Goal: Obtain resource: Obtain resource

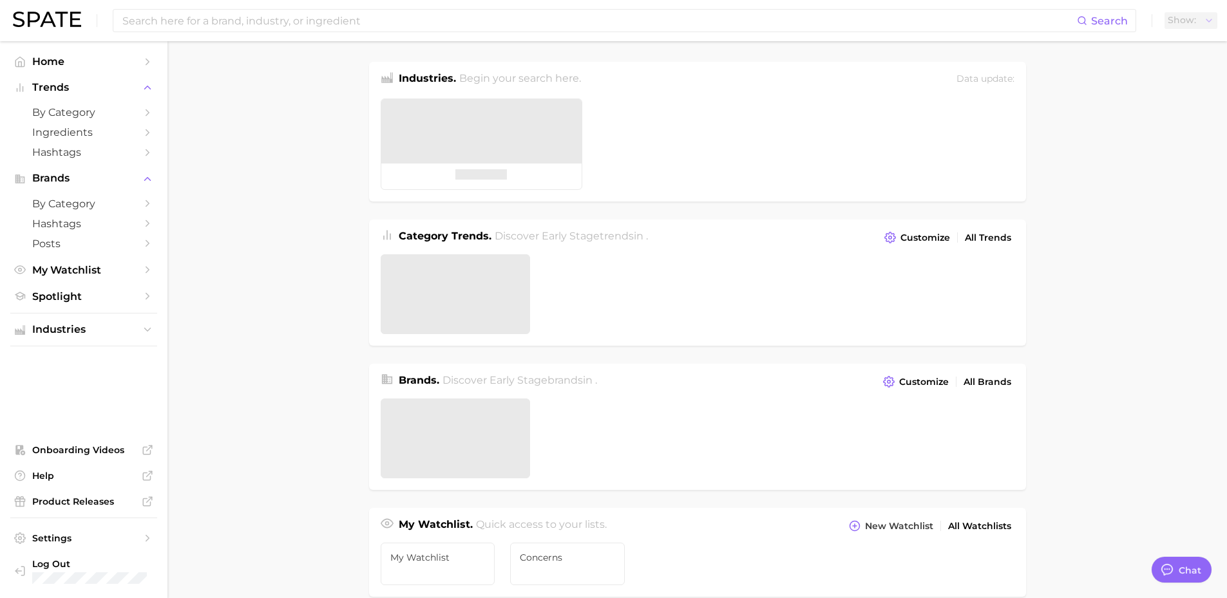
type textarea "x"
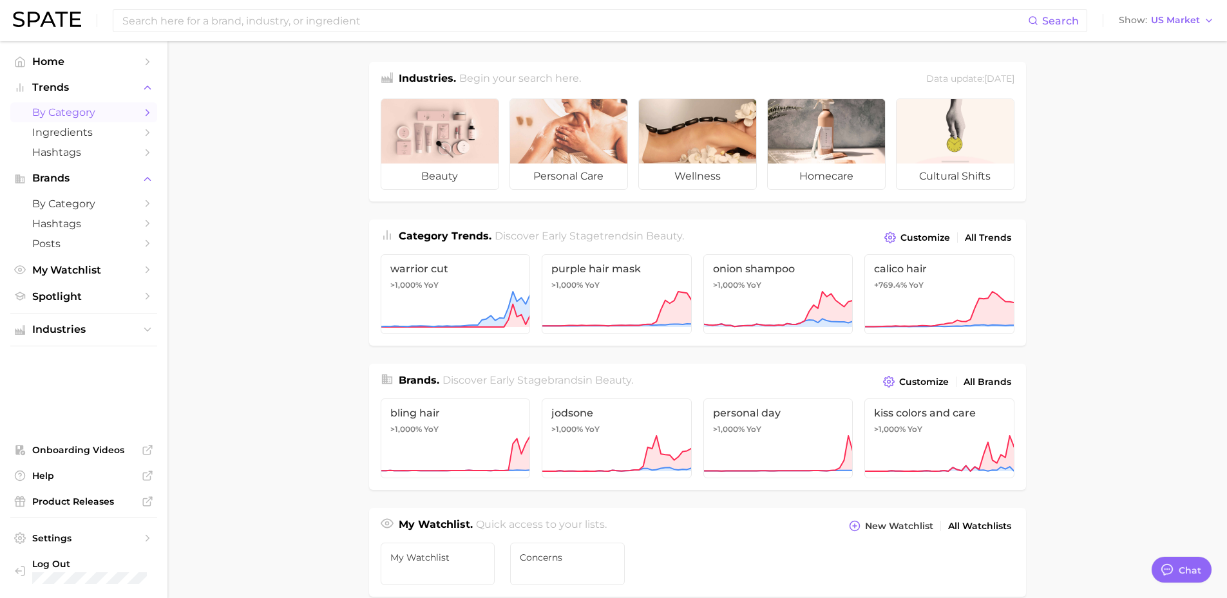
click at [87, 106] on link "by Category" at bounding box center [83, 112] width 147 height 20
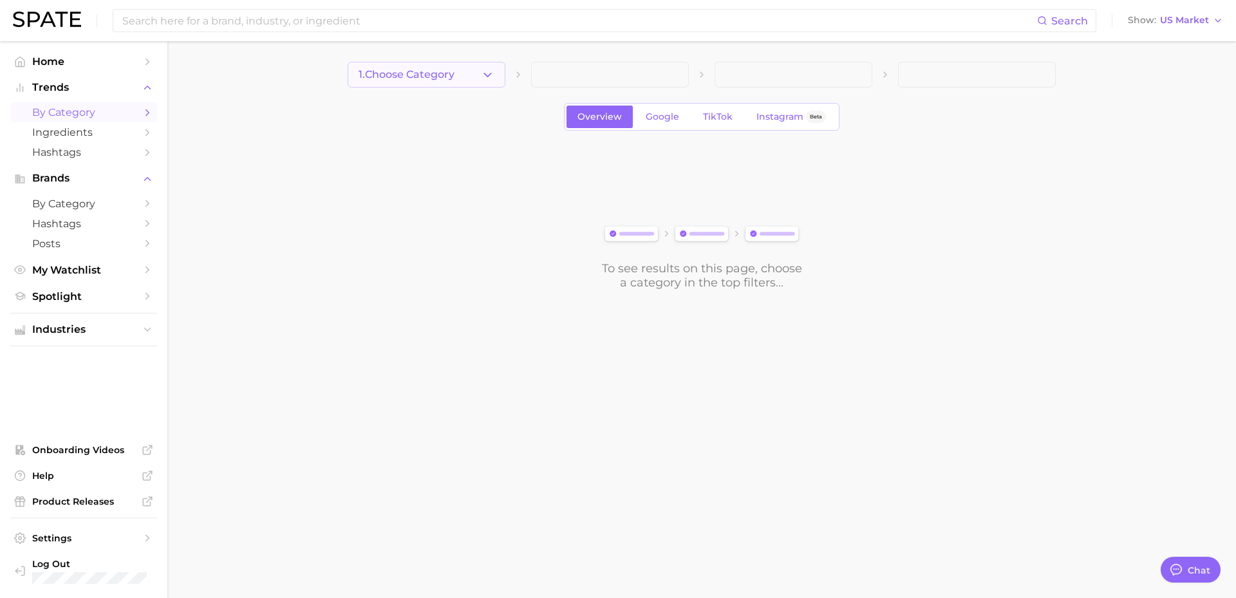
click at [466, 79] on button "1. Choose Category" at bounding box center [427, 75] width 158 height 26
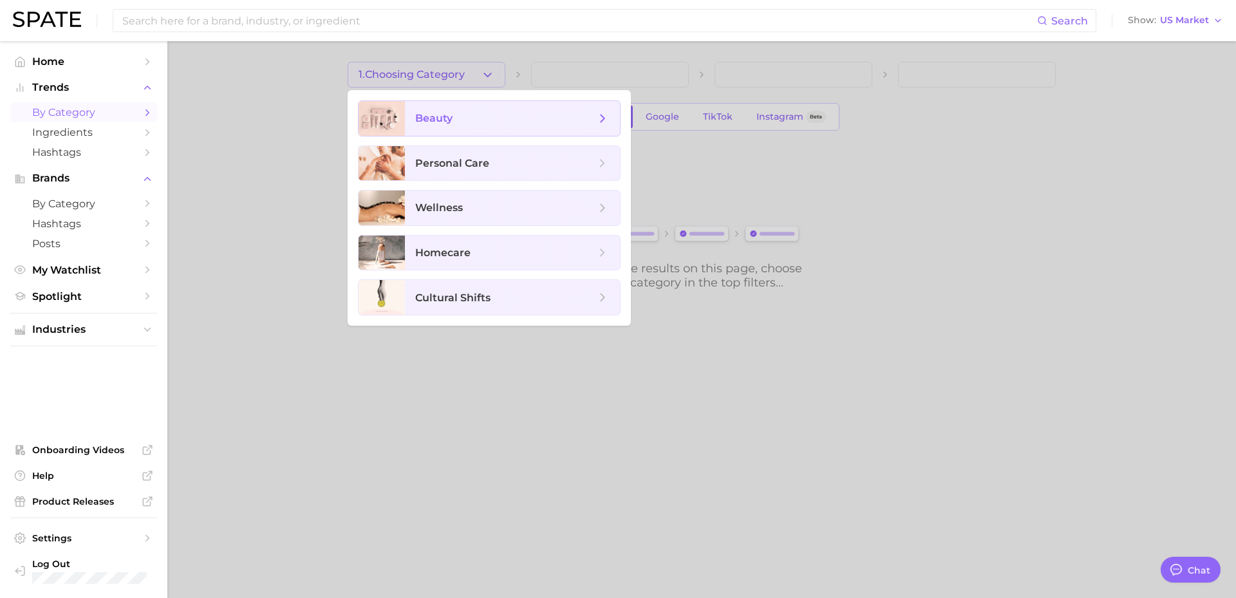
click at [536, 113] on span "beauty" at bounding box center [505, 118] width 180 height 14
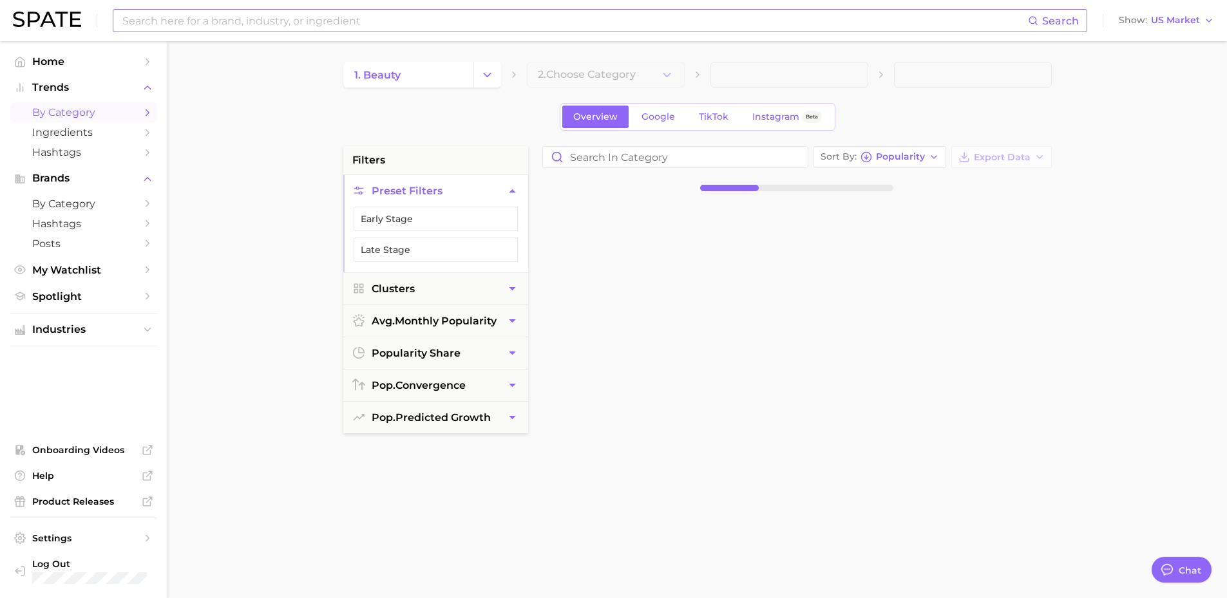
click at [290, 23] on input at bounding box center [574, 21] width 907 height 22
click at [292, 23] on input "acne" at bounding box center [574, 21] width 907 height 22
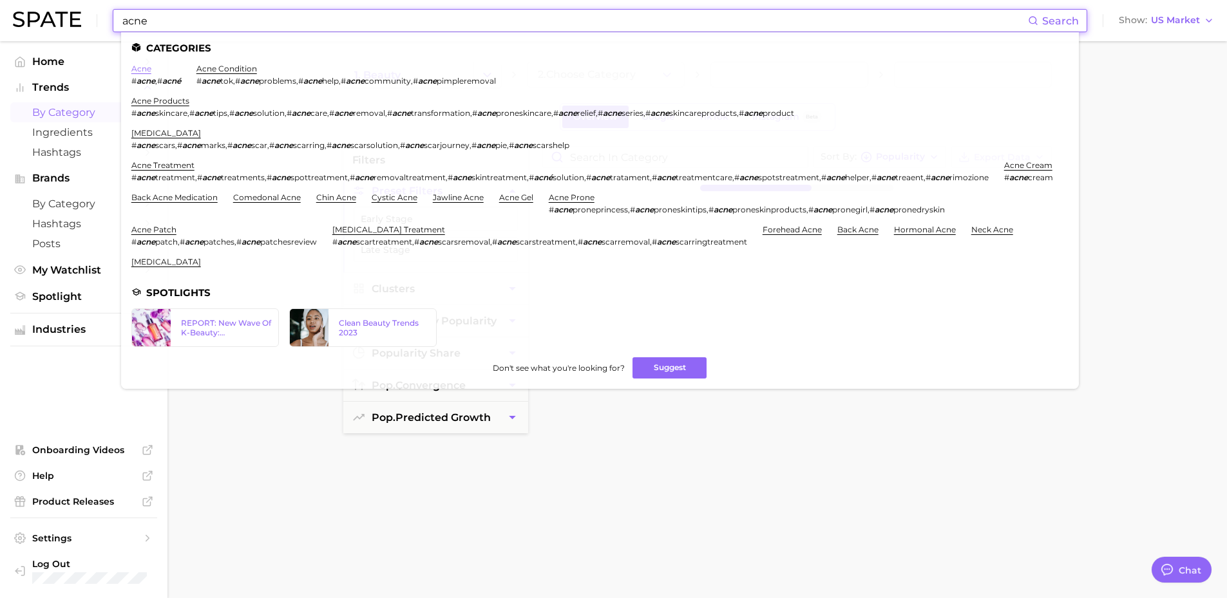
type input "acne"
click at [147, 71] on link "acne" at bounding box center [141, 69] width 20 height 10
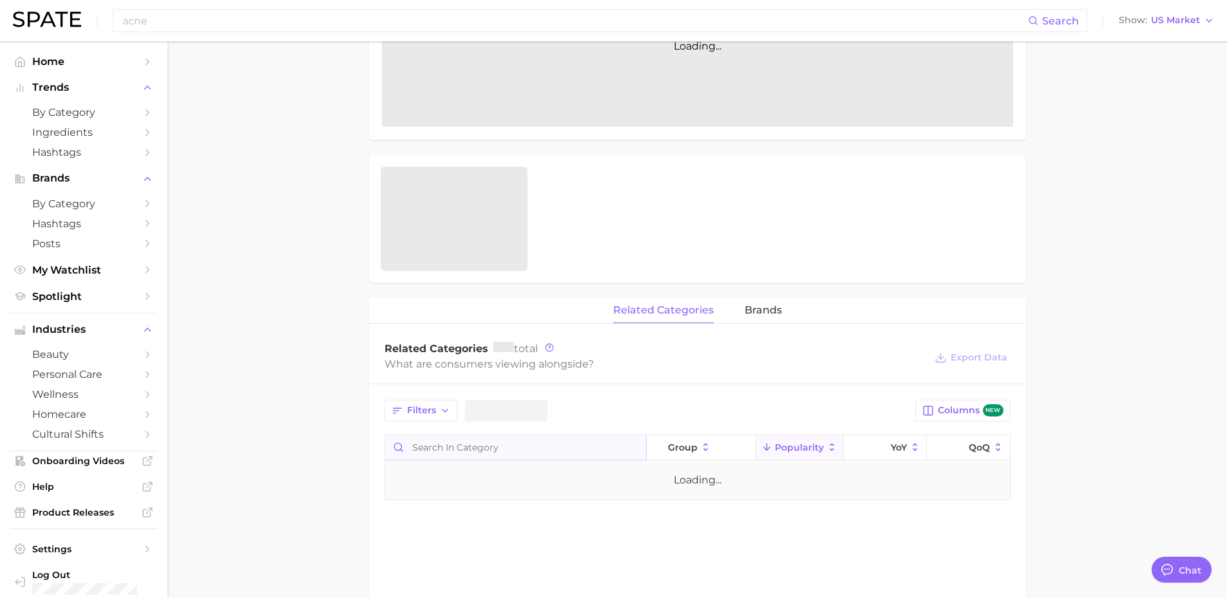
scroll to position [386, 0]
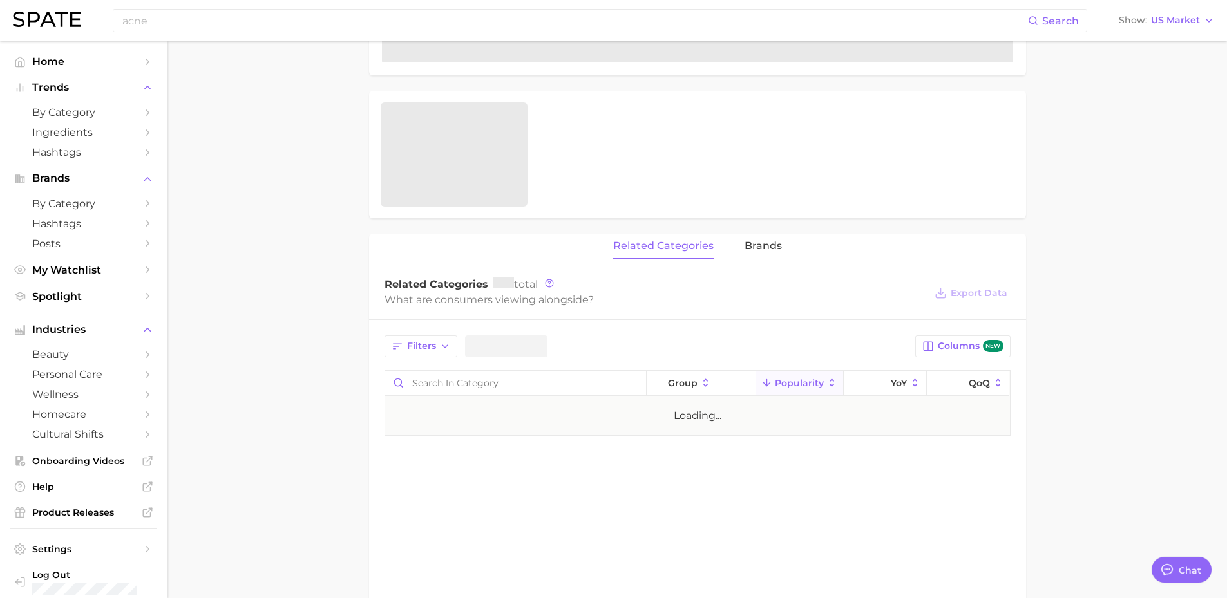
click at [344, 419] on main "Overview Google TikTok Instagram Beta Add to Watchlist Export Data Popularity L…" at bounding box center [696, 234] width 1059 height 1159
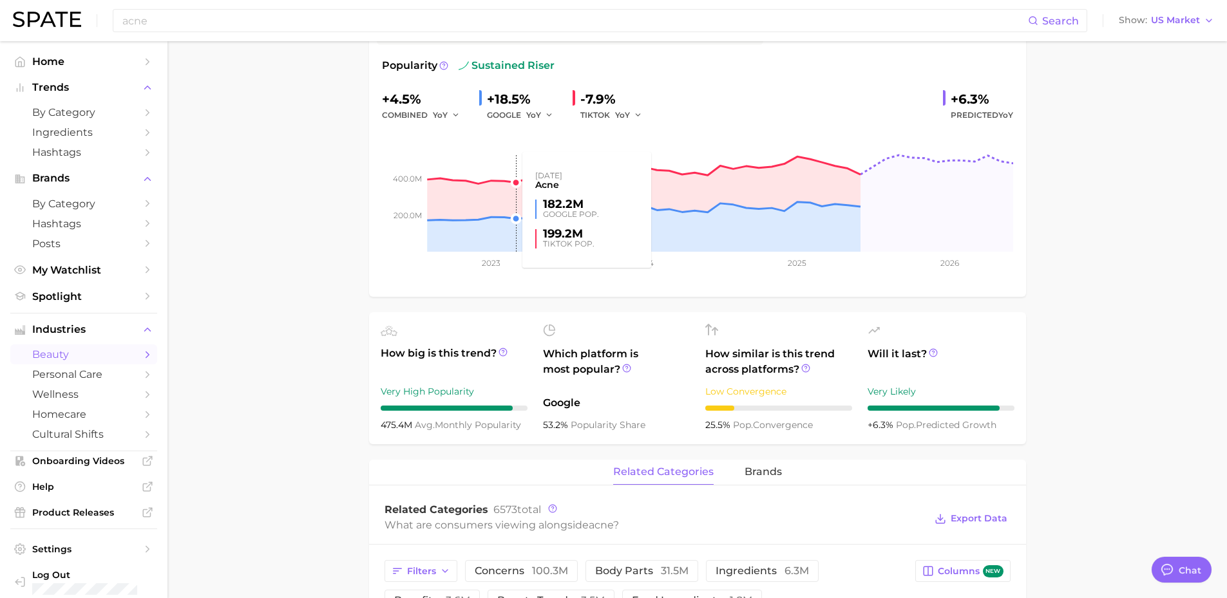
scroll to position [451, 0]
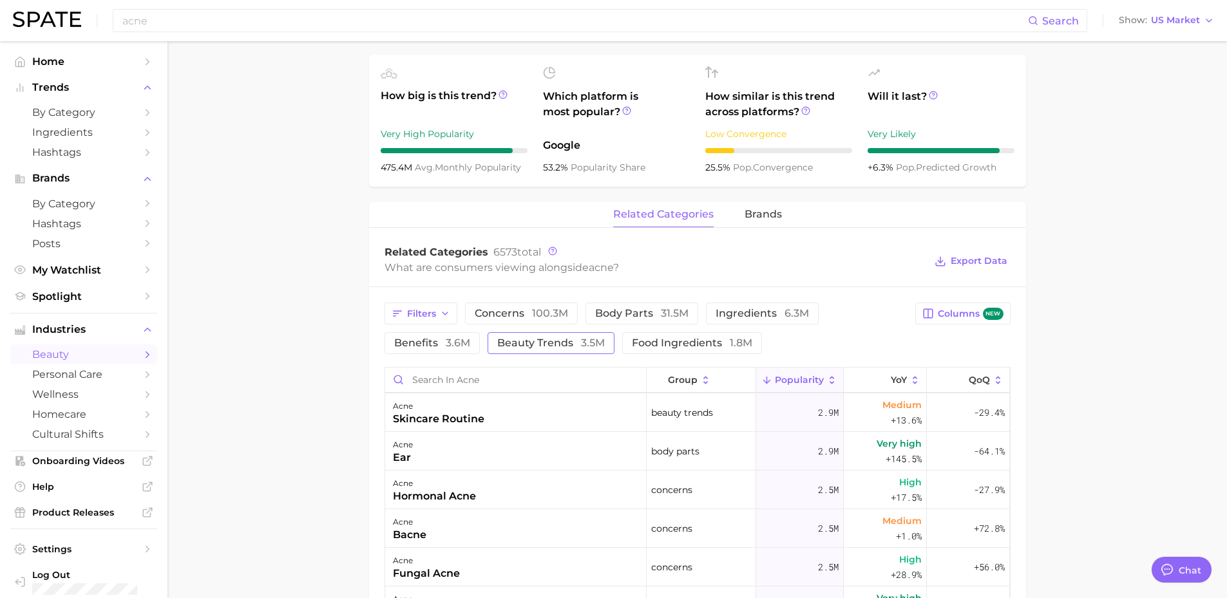
click at [581, 348] on span "3.5m" at bounding box center [593, 343] width 24 height 12
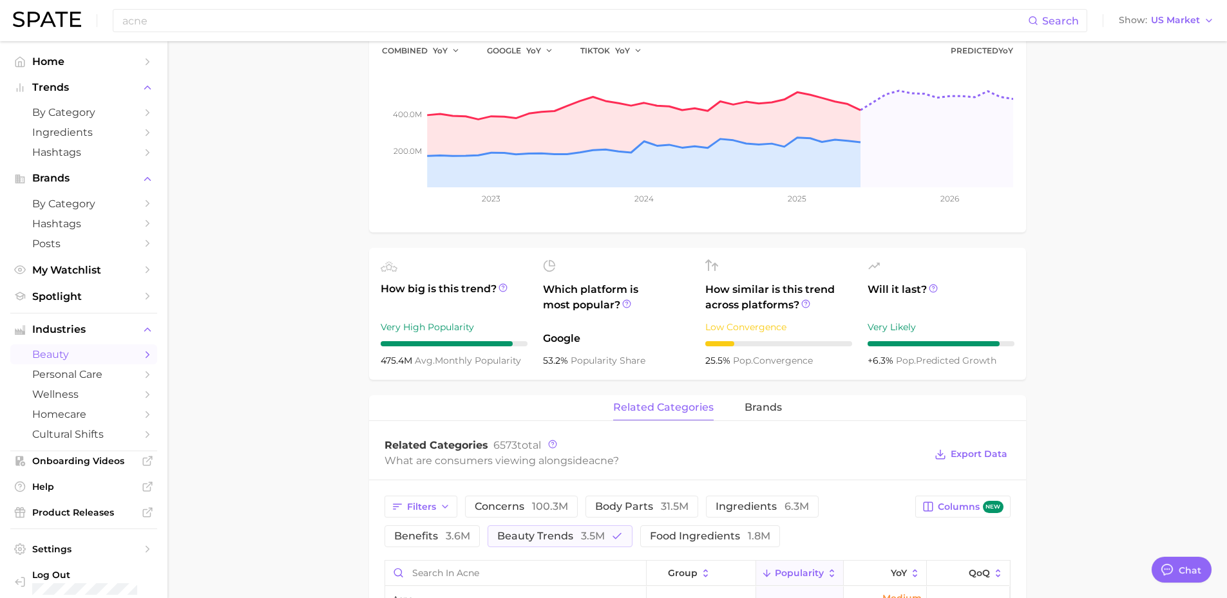
scroll to position [193, 0]
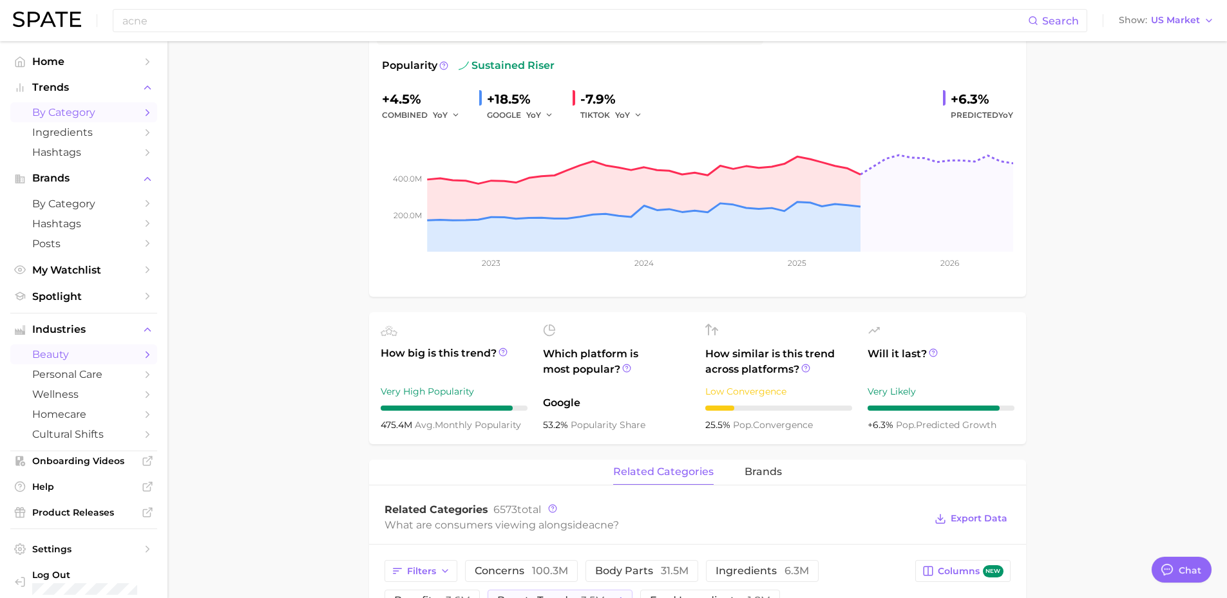
click at [84, 117] on span "by Category" at bounding box center [83, 112] width 103 height 12
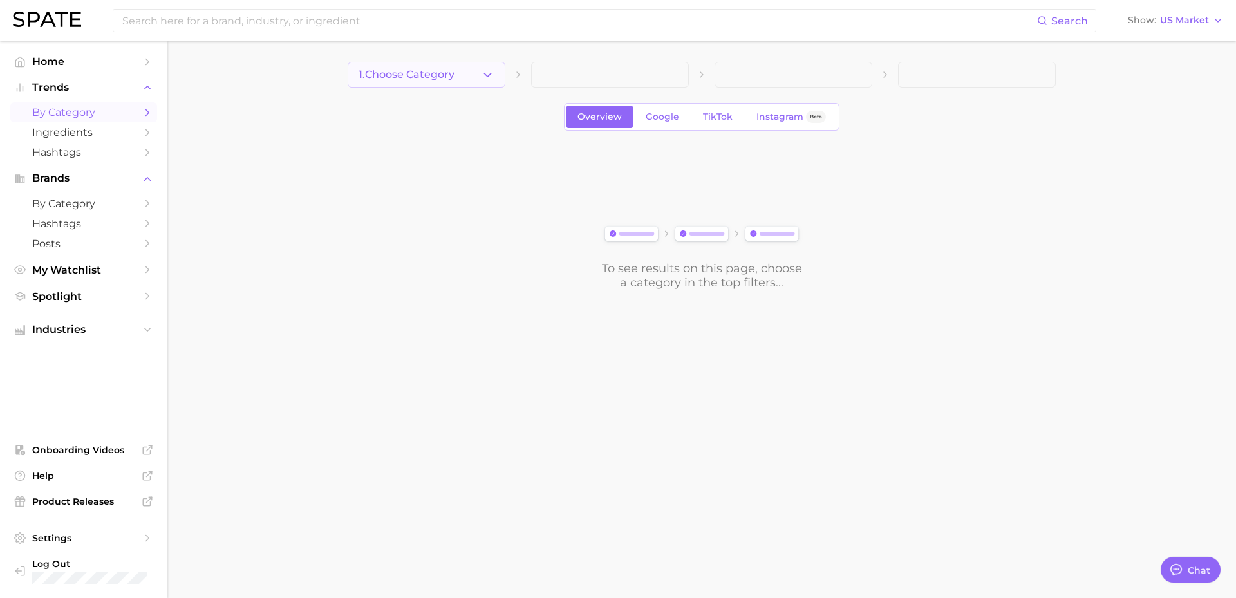
click at [491, 78] on icon "button" at bounding box center [488, 75] width 14 height 14
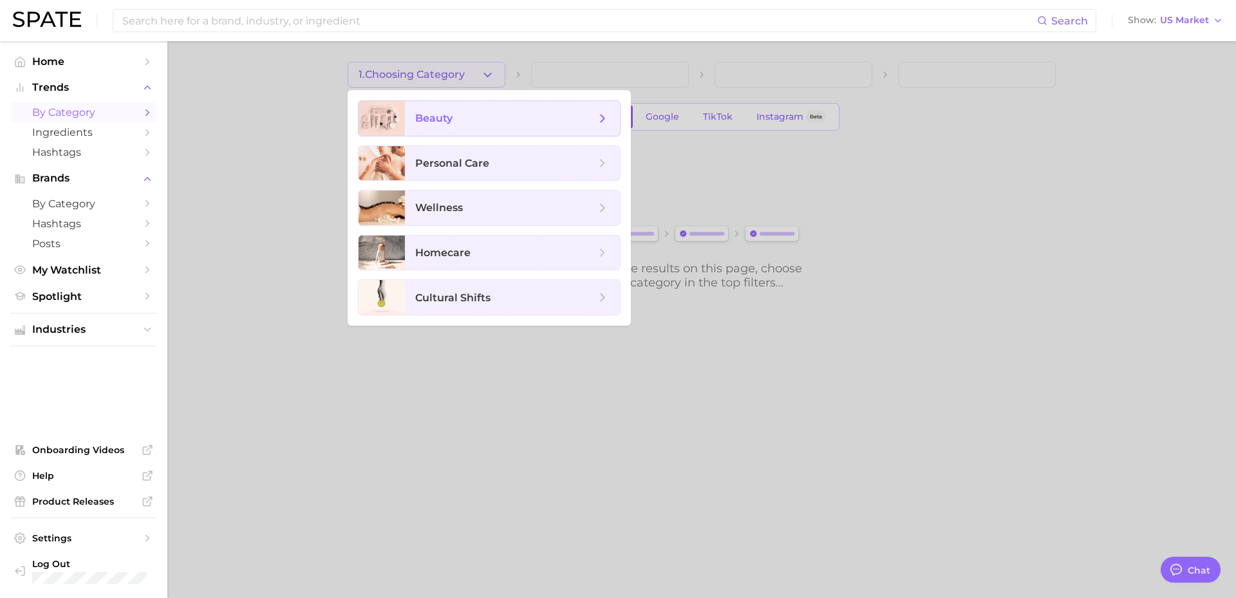
click at [468, 115] on span "beauty" at bounding box center [505, 118] width 180 height 14
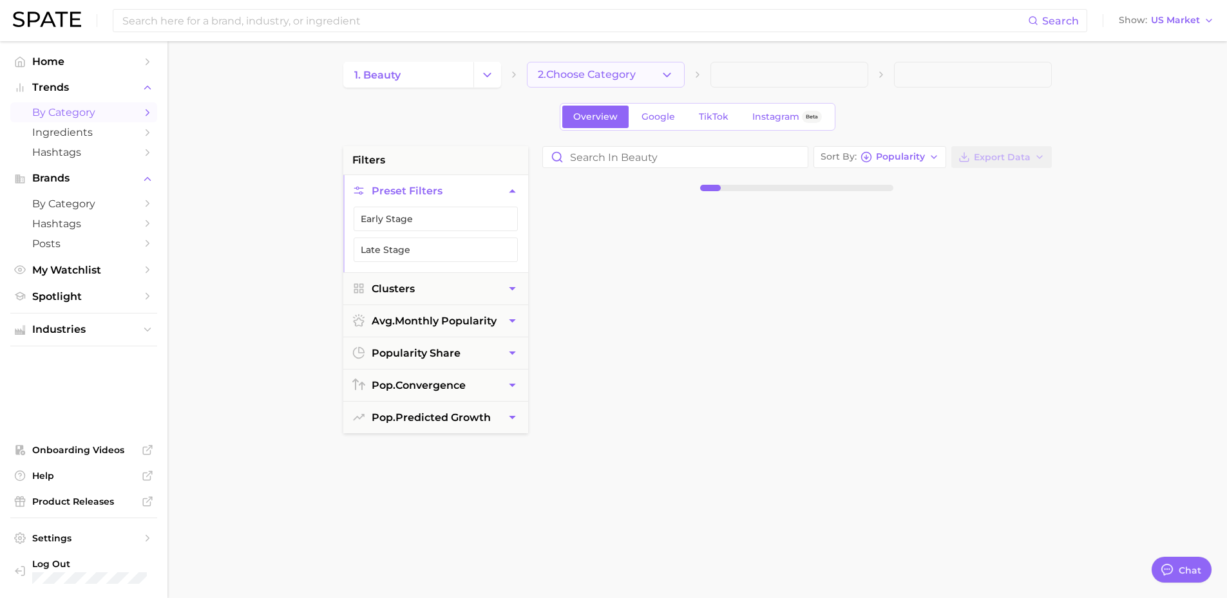
click at [659, 74] on button "2. Choose Category" at bounding box center [606, 75] width 158 height 26
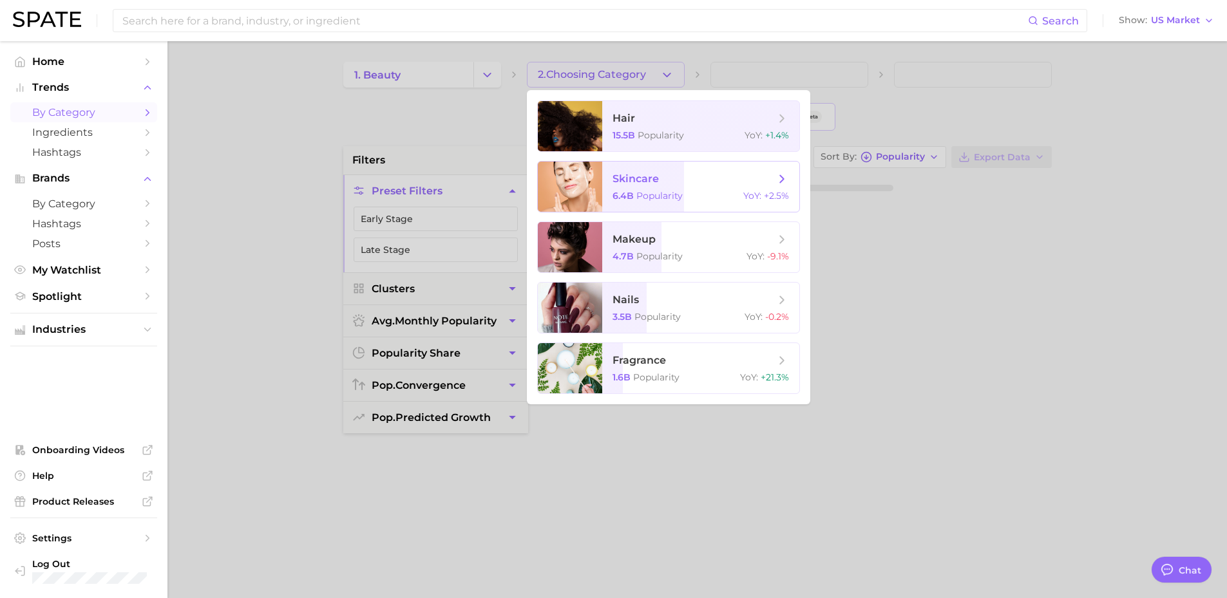
click at [672, 182] on span "skincare" at bounding box center [693, 179] width 162 height 14
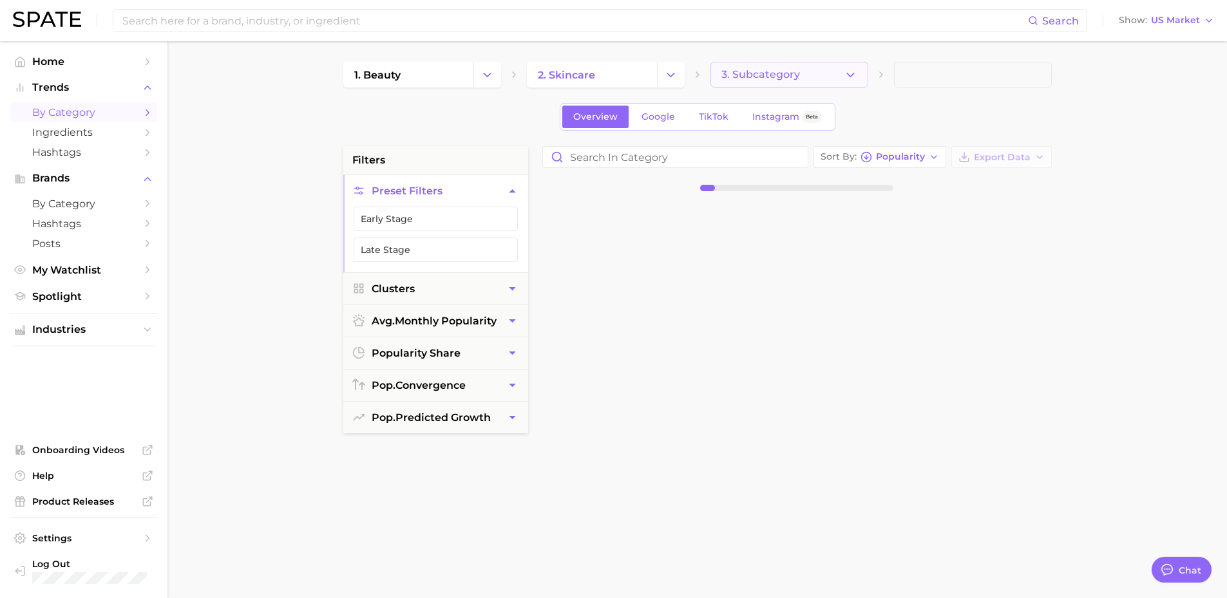
click at [833, 68] on button "3. Subcategory" at bounding box center [789, 75] width 158 height 26
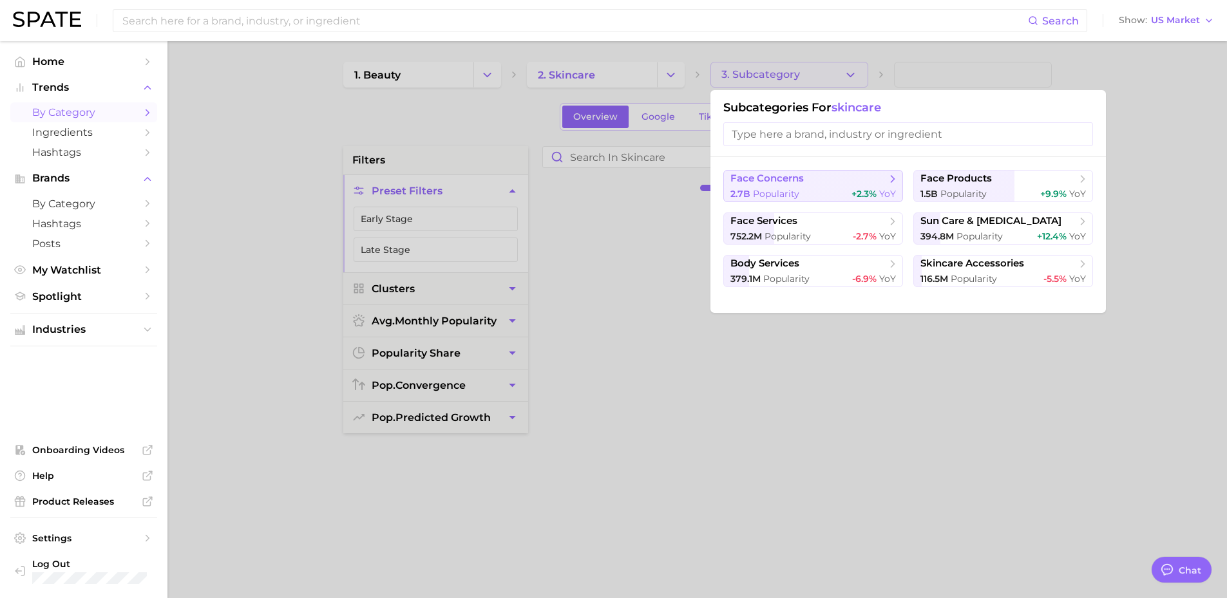
click at [816, 192] on div "2.7b Popularity +2.3% YoY" at bounding box center [812, 194] width 165 height 12
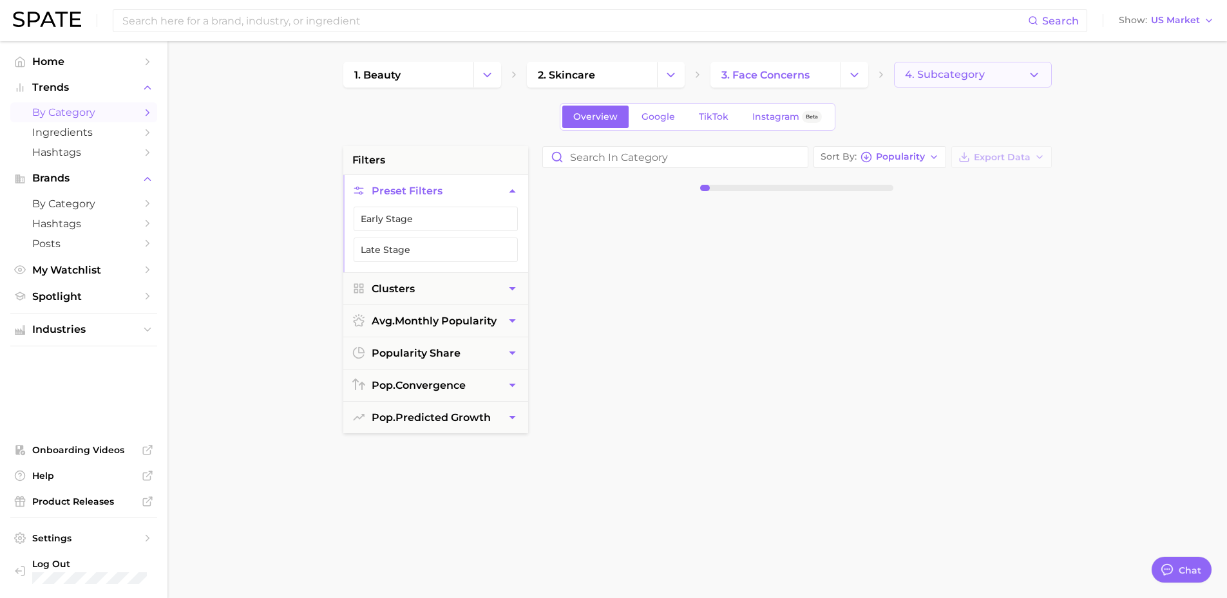
click at [981, 86] on button "4. Subcategory" at bounding box center [973, 75] width 158 height 26
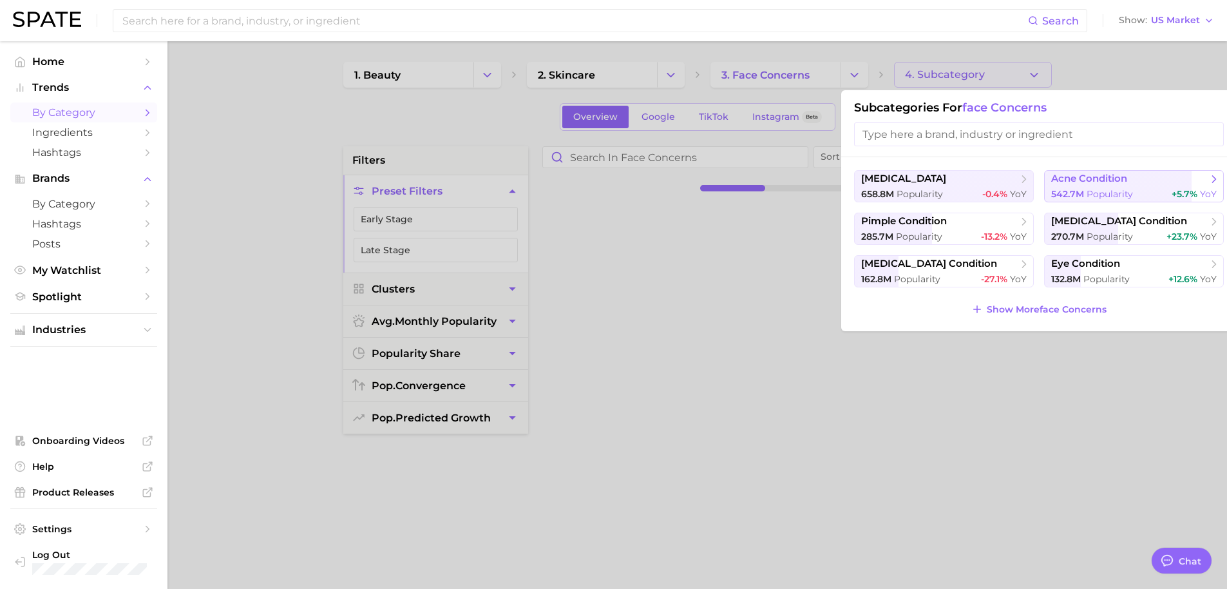
click at [1107, 181] on span "acne condition" at bounding box center [1089, 179] width 76 height 12
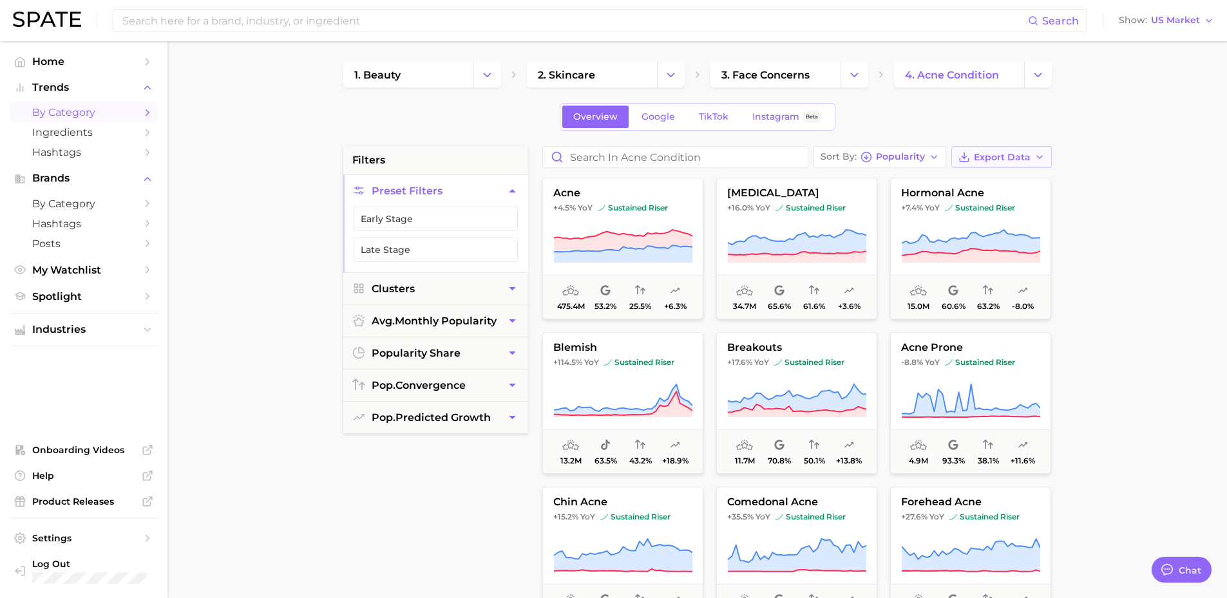
click at [1010, 164] on button "Export Data" at bounding box center [1001, 157] width 100 height 22
click at [979, 184] on span "Card Data CSV" at bounding box center [966, 181] width 68 height 11
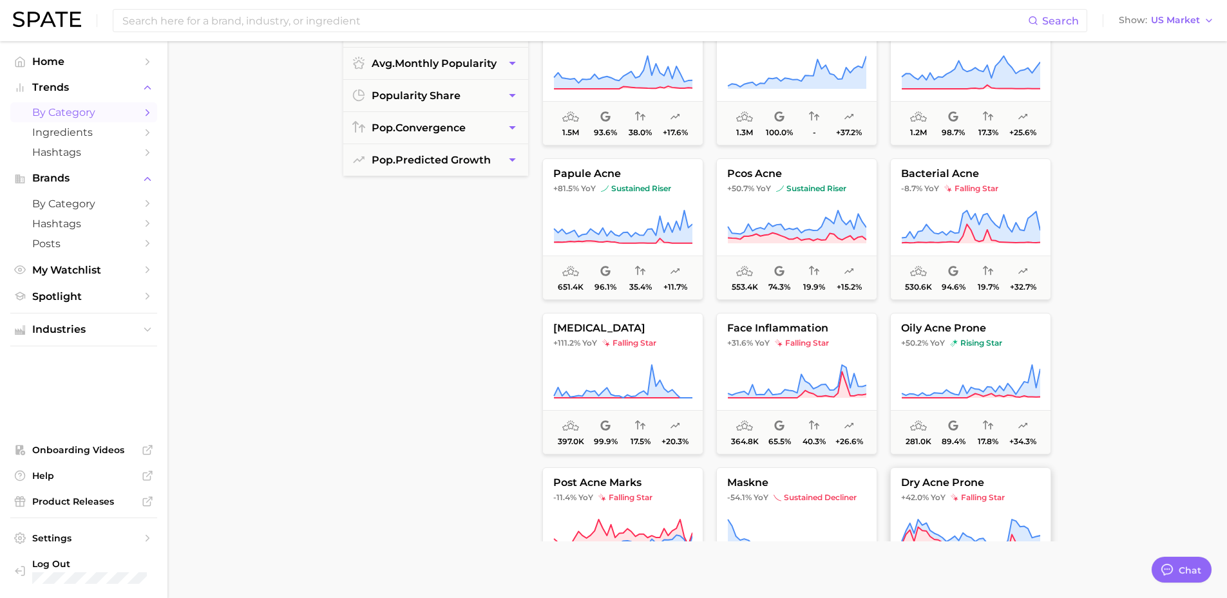
scroll to position [496, 0]
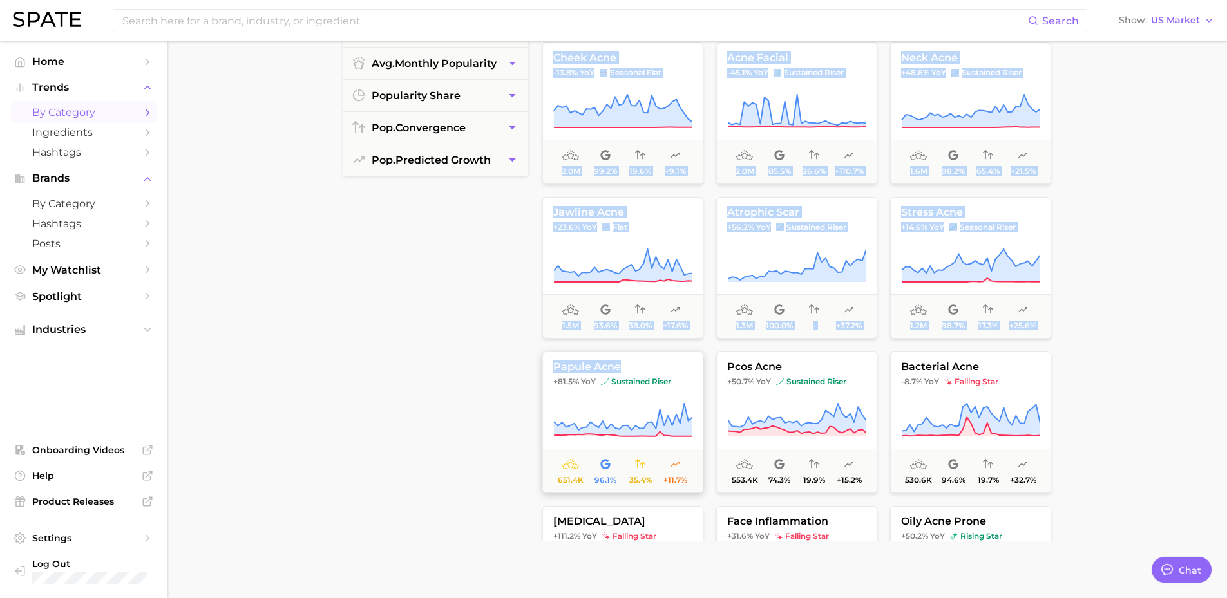
drag, startPoint x: 534, startPoint y: 375, endPoint x: 649, endPoint y: 370, distance: 114.8
click at [649, 370] on div "filters Preset Filters Early Stage Late Stage Clusters avg. monthly popularity …" at bounding box center [700, 292] width 715 height 807
click at [553, 370] on span "papule acne" at bounding box center [623, 367] width 160 height 12
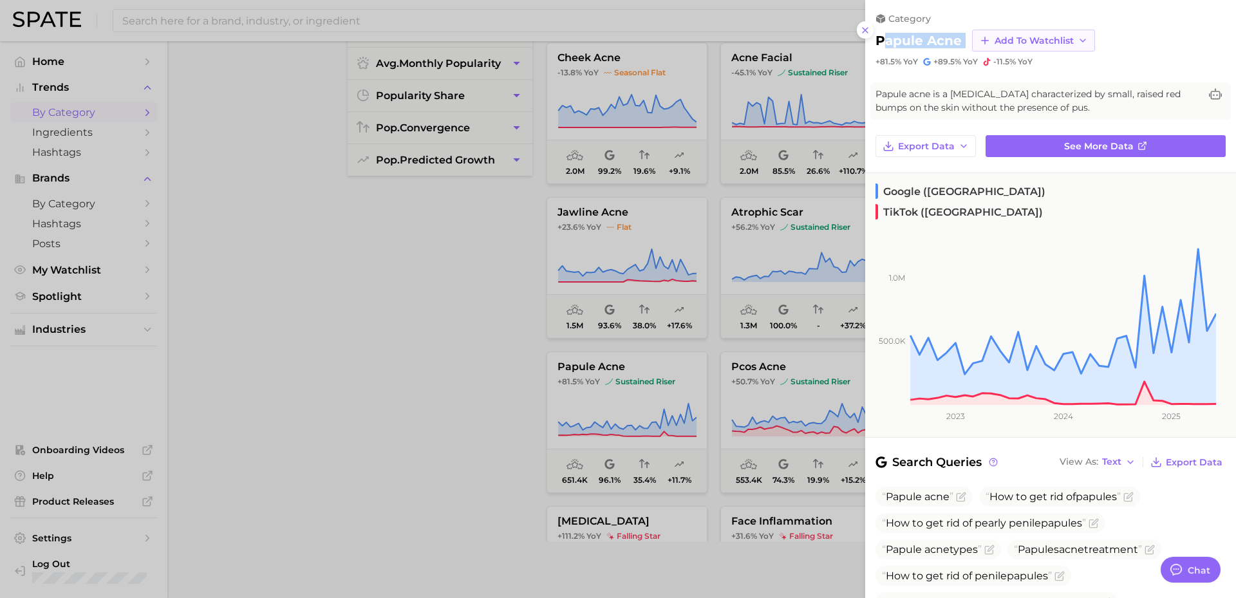
drag, startPoint x: 881, startPoint y: 42, endPoint x: 972, endPoint y: 39, distance: 91.5
click at [972, 39] on div "papule acne Add to Watchlist" at bounding box center [1051, 41] width 350 height 22
click at [963, 35] on div "papule acne Add to Watchlist" at bounding box center [1051, 41] width 350 height 22
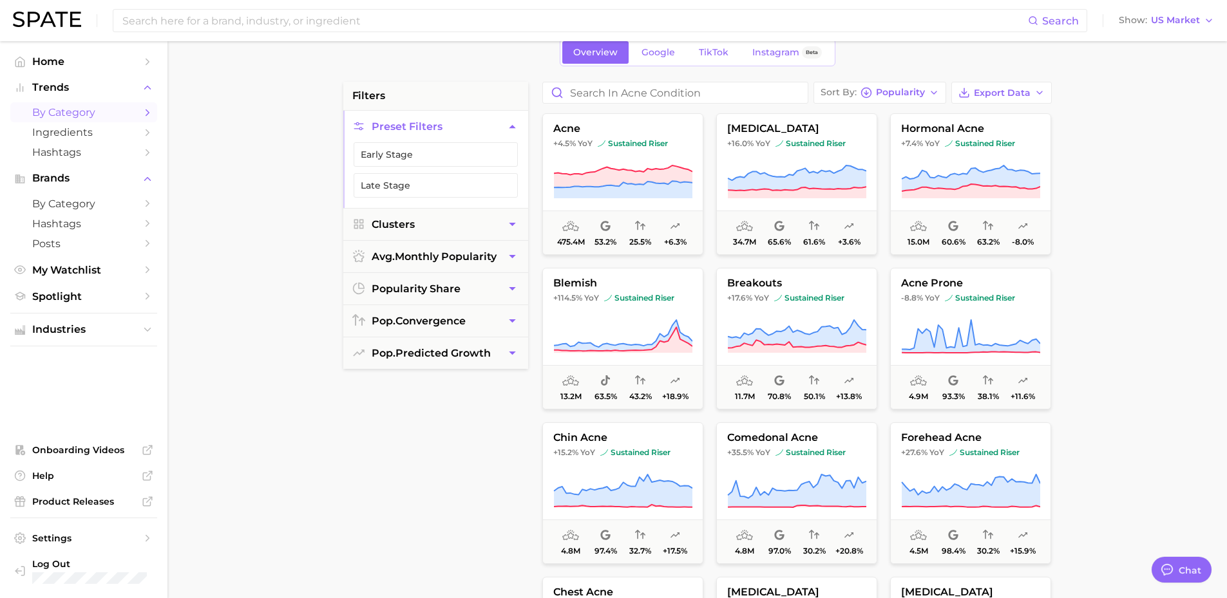
scroll to position [193, 0]
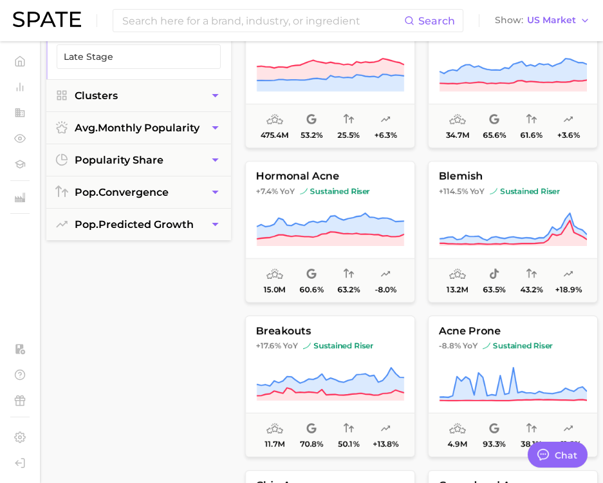
type textarea "x"
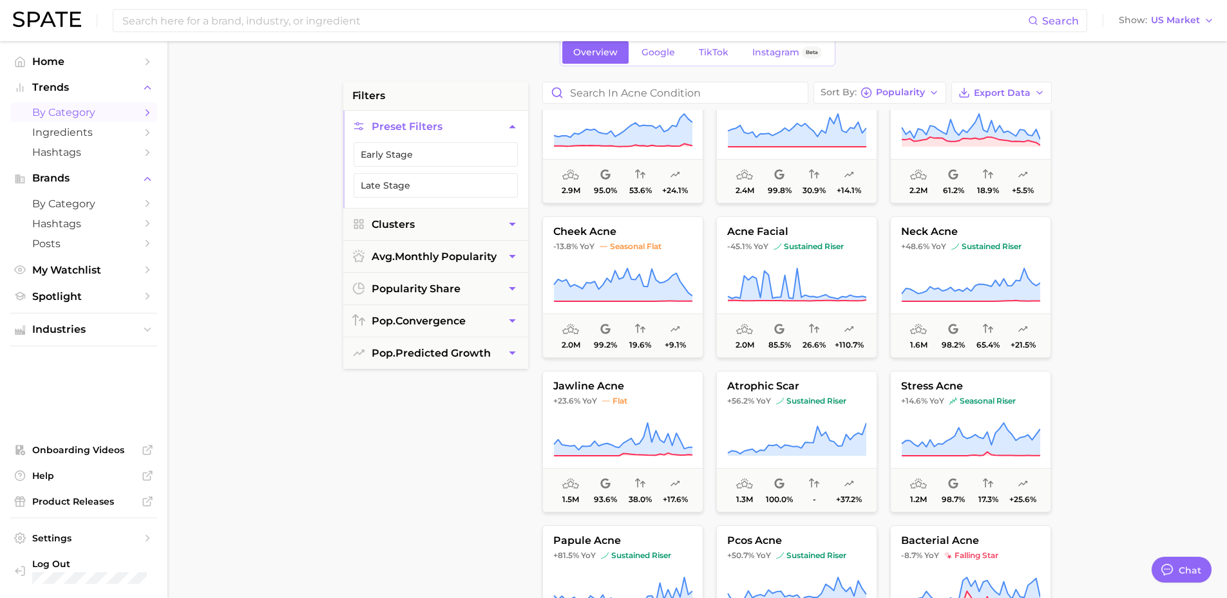
scroll to position [644, 0]
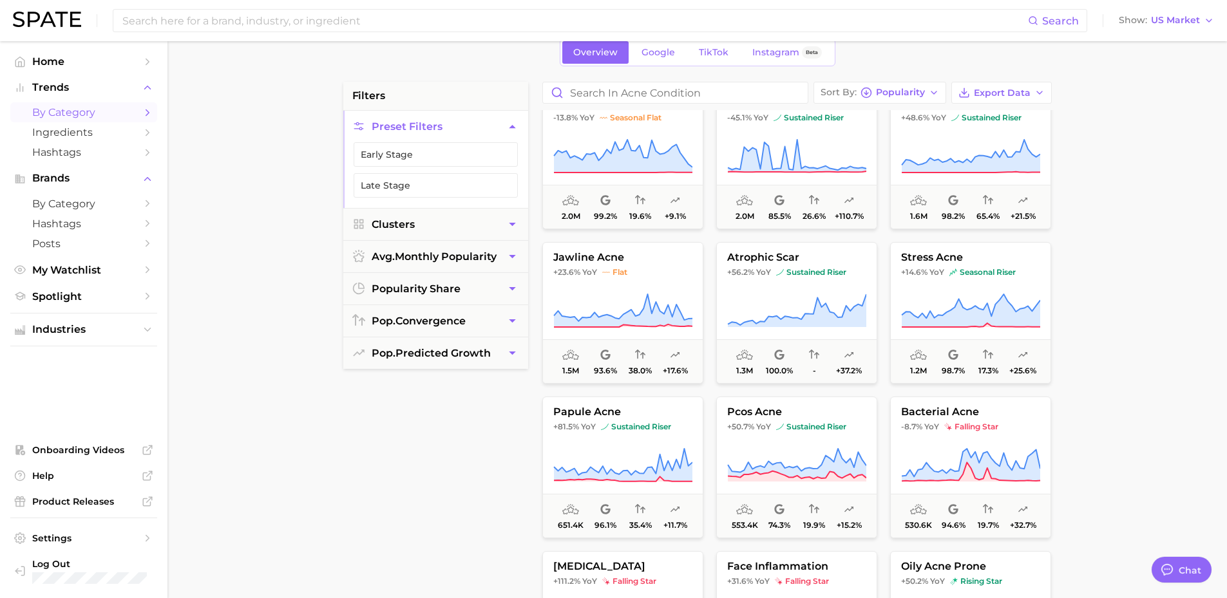
click at [1109, 330] on main "1. beauty 2. skincare 3. face concerns 4. acne condition Overview Google TikTok…" at bounding box center [696, 465] width 1059 height 977
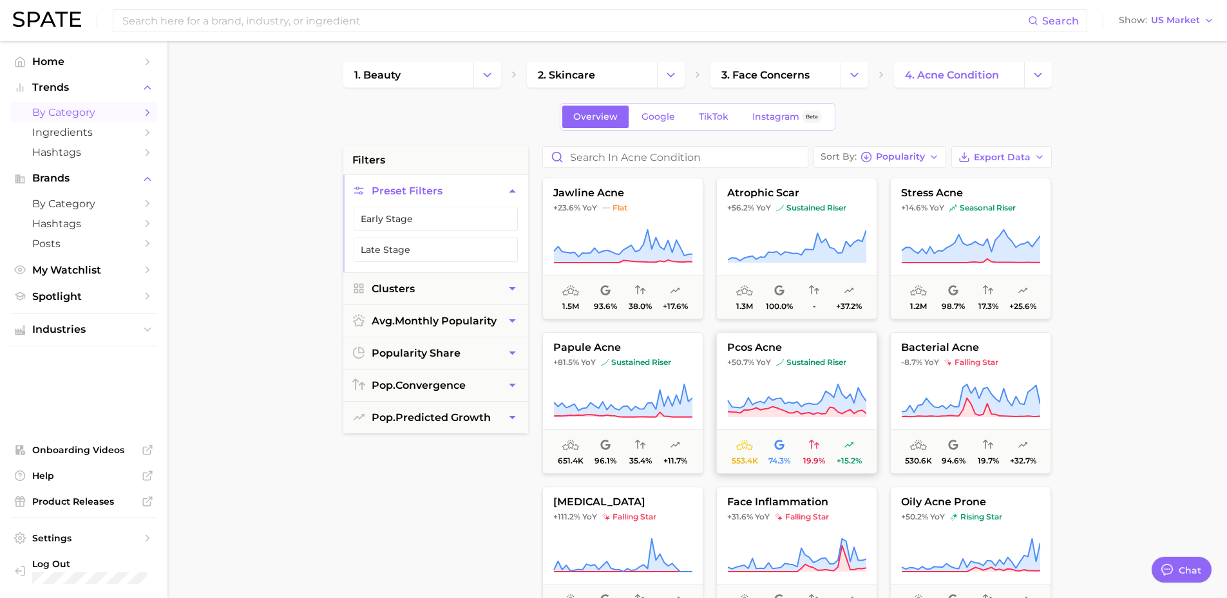
scroll to position [837, 0]
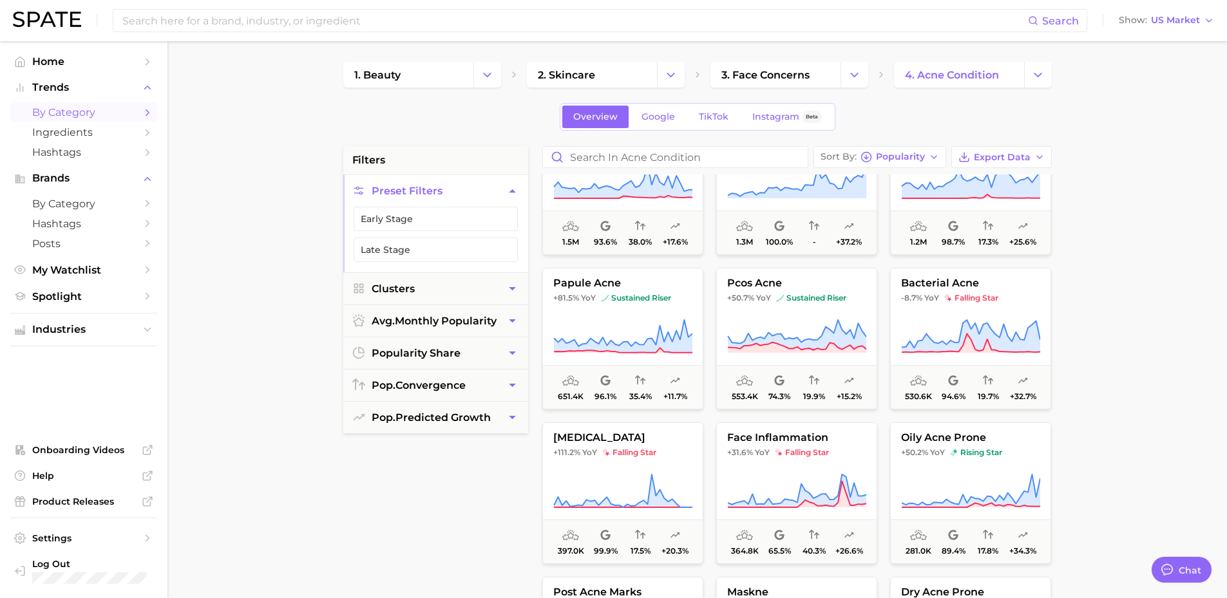
drag, startPoint x: 1224, startPoint y: 260, endPoint x: 1167, endPoint y: 260, distance: 57.3
click at [1221, 260] on main "1. beauty 2. skincare 3. face concerns 4. acne condition Overview Google TikTok…" at bounding box center [696, 529] width 1059 height 977
click at [1145, 262] on main "1. beauty 2. skincare 3. face concerns 4. acne condition Overview Google TikTok…" at bounding box center [696, 529] width 1059 height 977
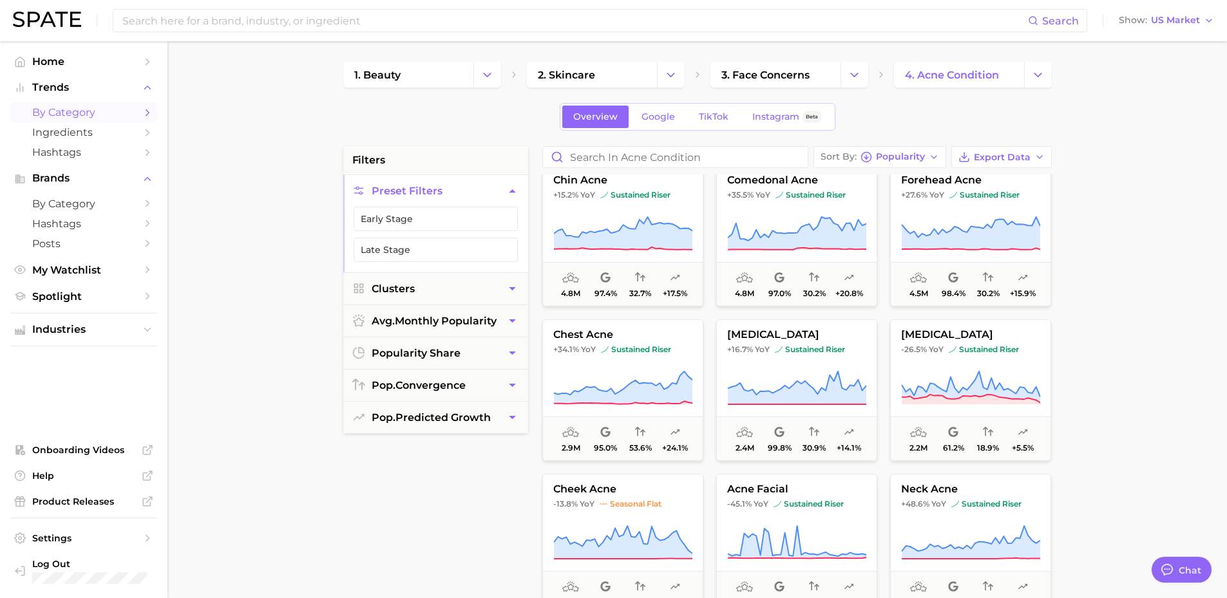
scroll to position [386, 0]
